Goal: Share content

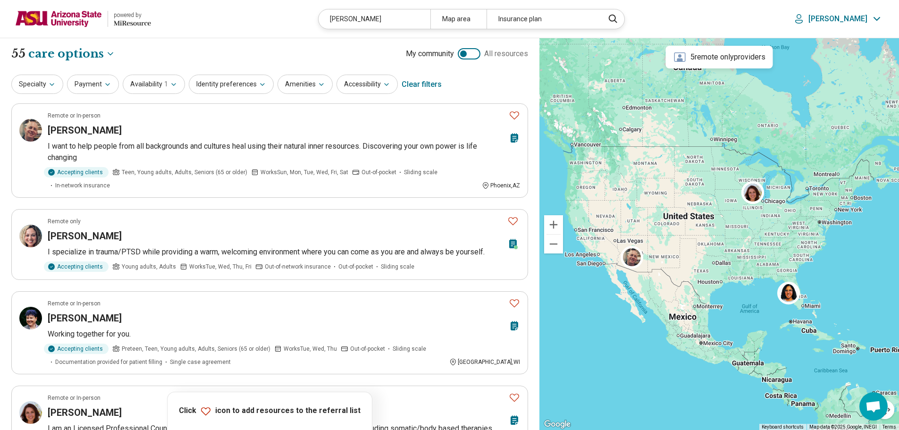
select select "***"
click at [844, 21] on p "[PERSON_NAME]" at bounding box center [837, 18] width 59 height 9
click at [194, 32] on header "powered by Miresource logo kelly finn Map area Insurance plan Danelle My Dashbo…" at bounding box center [449, 19] width 899 height 38
click at [361, 20] on div "kelly finn" at bounding box center [374, 18] width 112 height 19
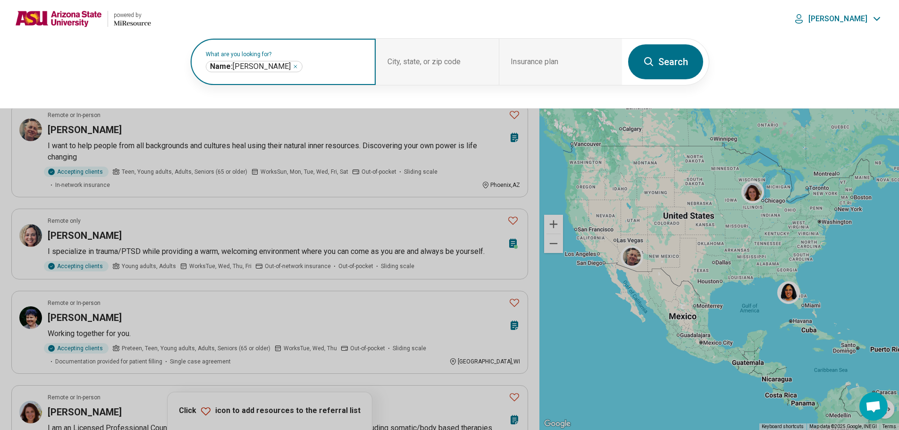
click at [292, 64] on icon "Remove" at bounding box center [295, 67] width 6 height 6
click at [267, 57] on label "What are you looking for?" at bounding box center [285, 54] width 159 height 6
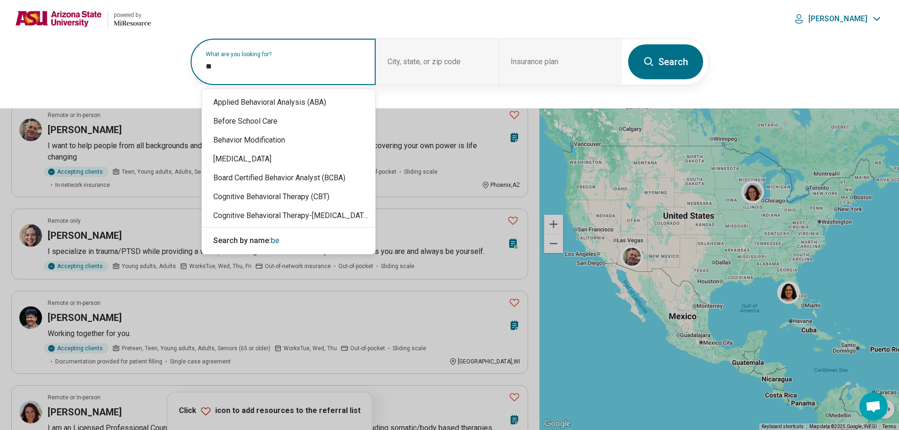
type input "***"
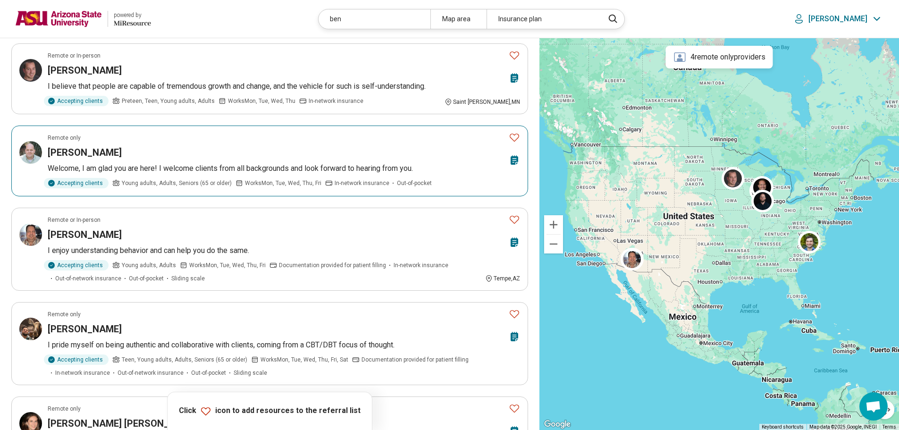
scroll to position [330, 0]
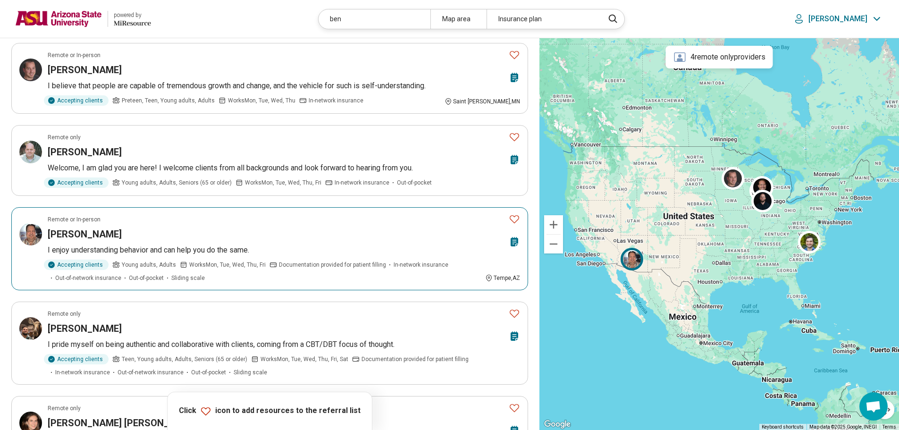
click at [518, 218] on icon "Favorite" at bounding box center [514, 218] width 11 height 11
click at [305, 231] on div "[PERSON_NAME]" at bounding box center [276, 233] width 457 height 13
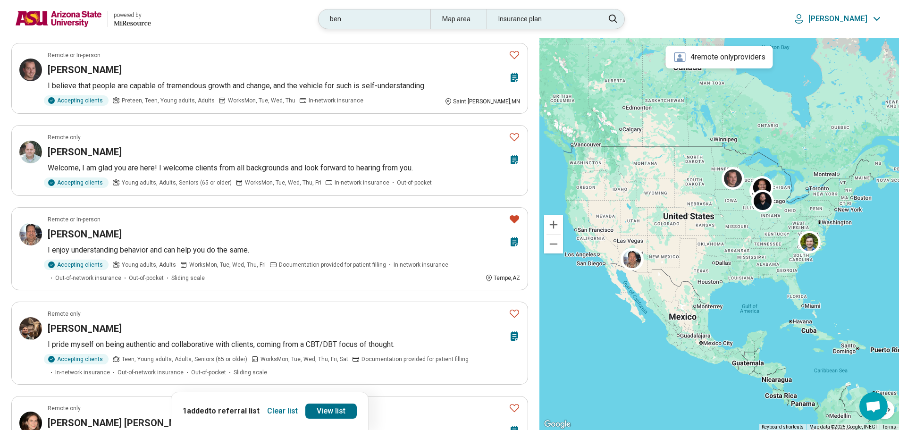
click at [401, 24] on div "ben" at bounding box center [374, 18] width 112 height 19
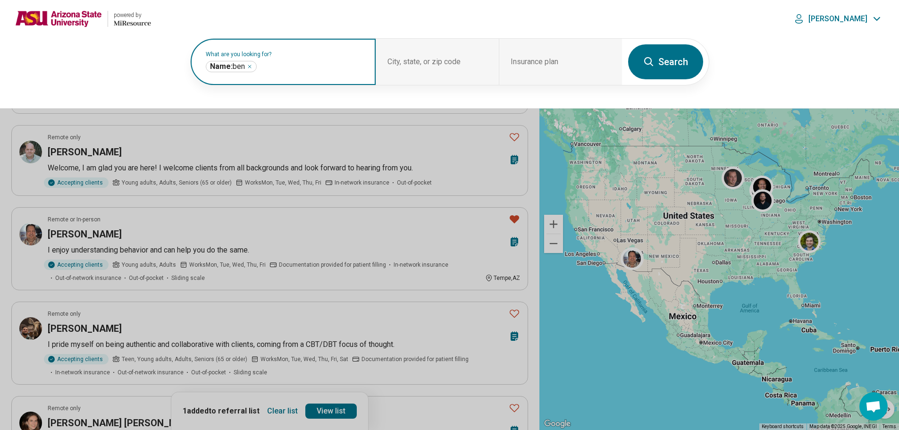
click at [251, 66] on icon "Remove" at bounding box center [249, 66] width 3 height 3
click at [283, 71] on input "text" at bounding box center [285, 66] width 159 height 11
type input "********"
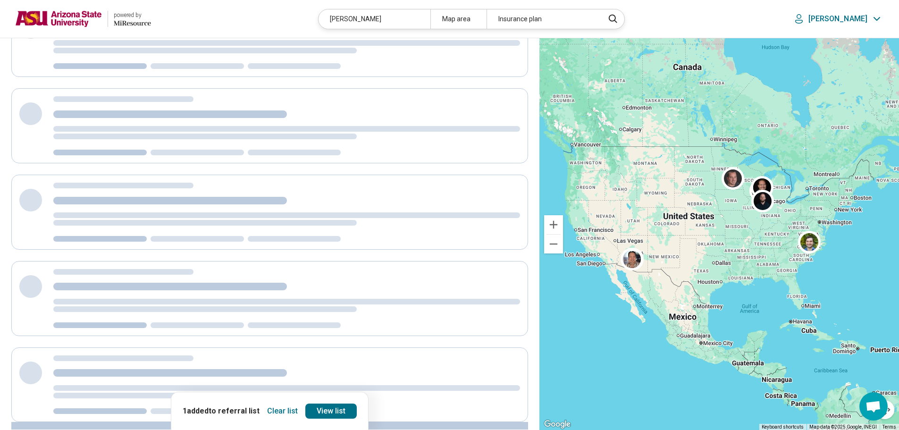
scroll to position [54, 0]
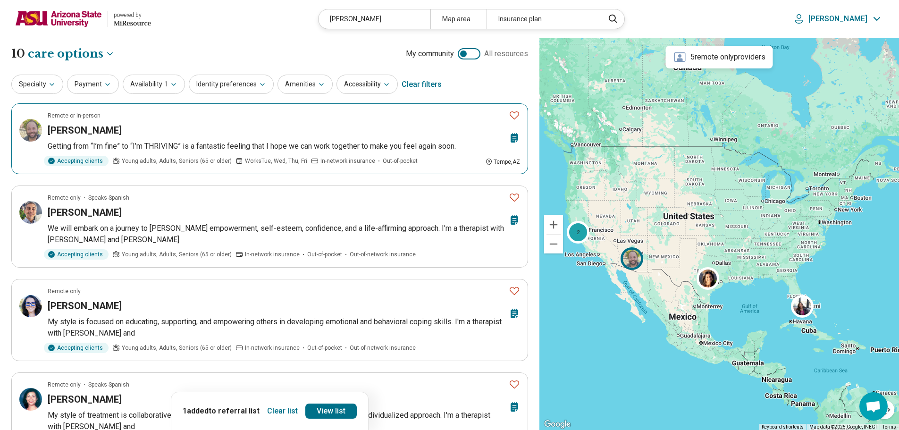
click at [514, 113] on icon "Favorite" at bounding box center [514, 115] width 9 height 8
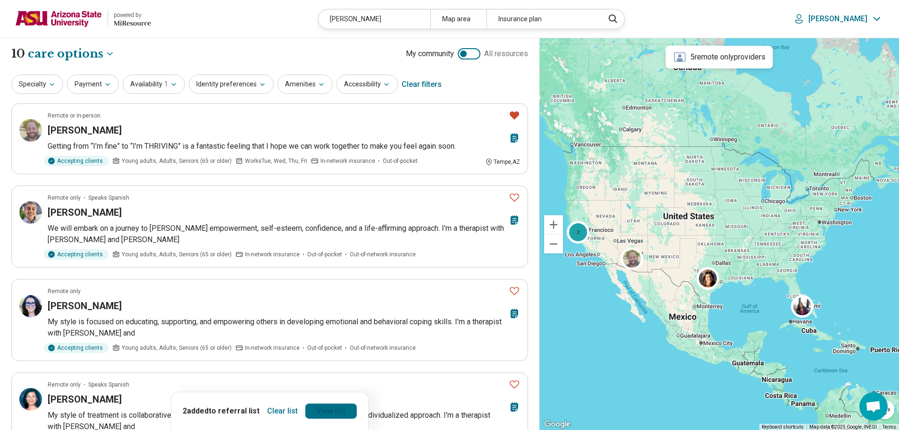
click at [343, 407] on link "View list" at bounding box center [330, 410] width 51 height 15
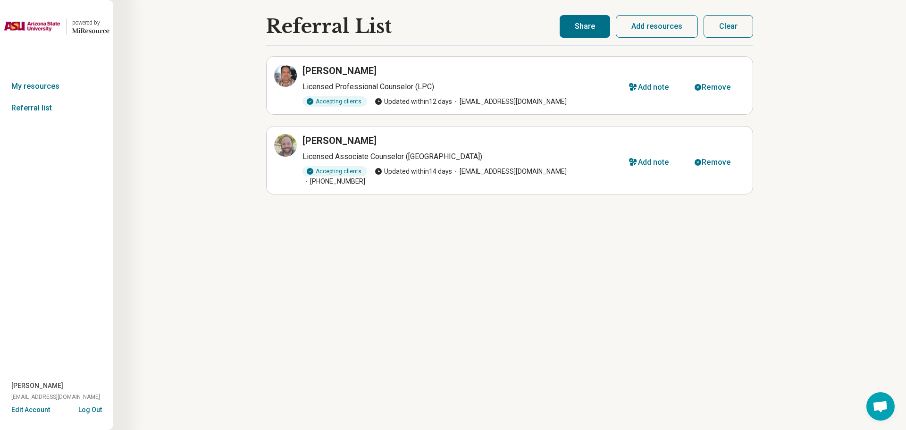
click at [581, 31] on button "Share" at bounding box center [585, 26] width 50 height 23
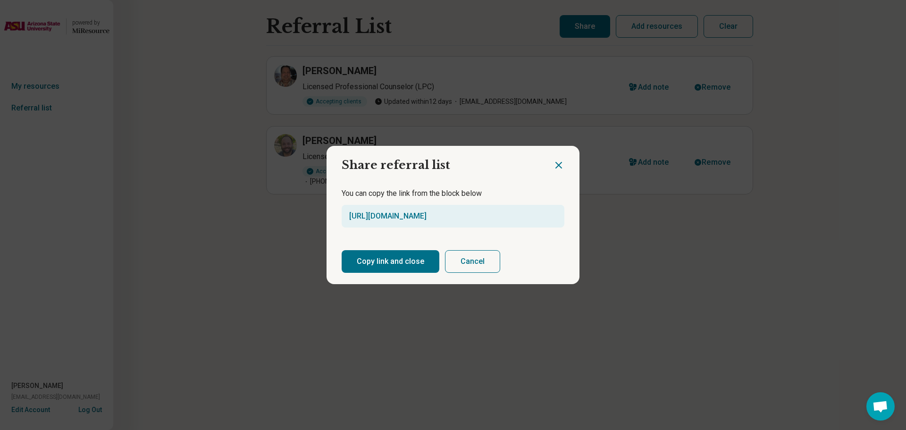
click at [369, 258] on button "Copy link and close" at bounding box center [391, 261] width 98 height 23
